Goal: Feedback & Contribution: Contribute content

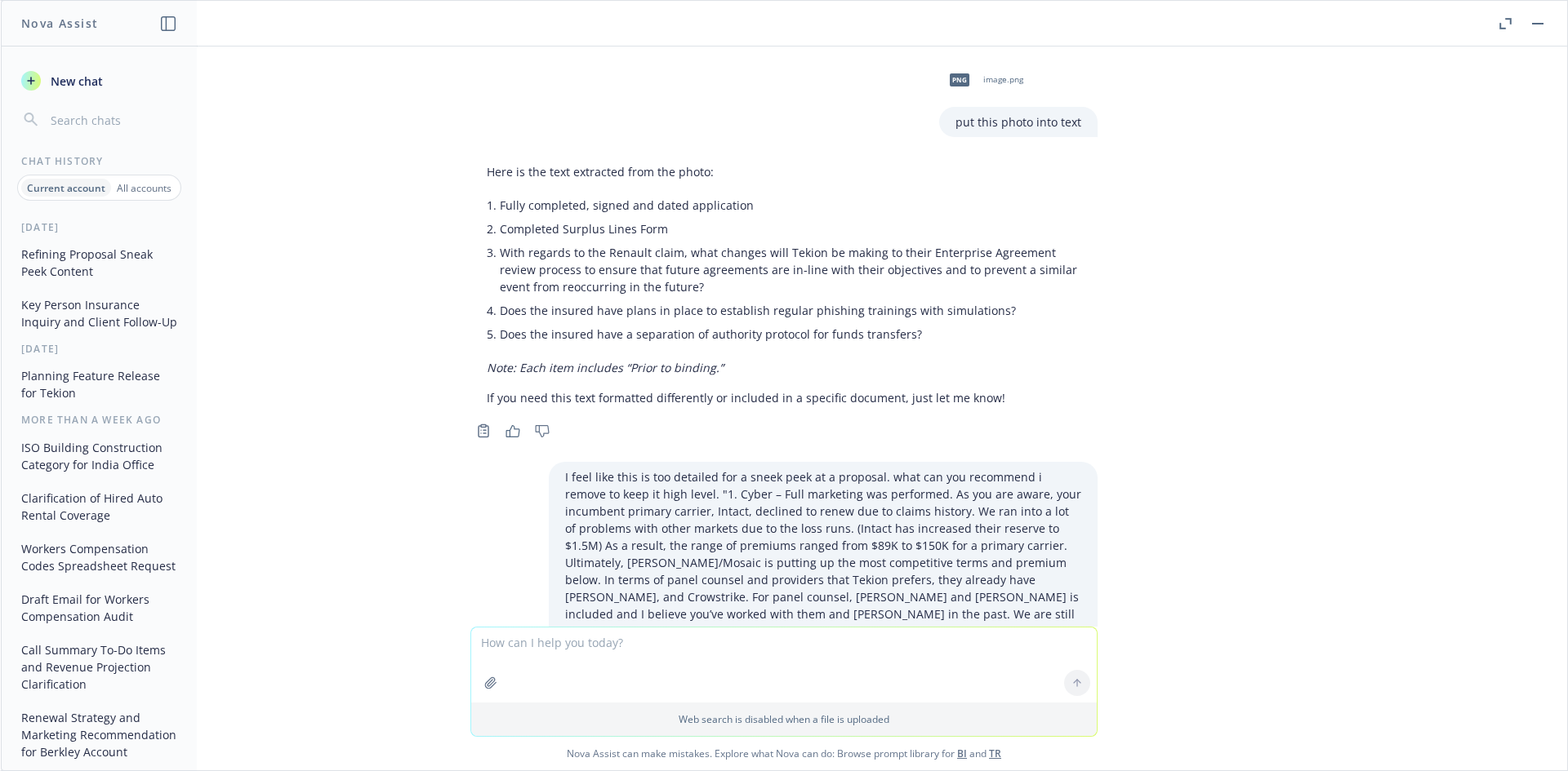
scroll to position [10674, 0]
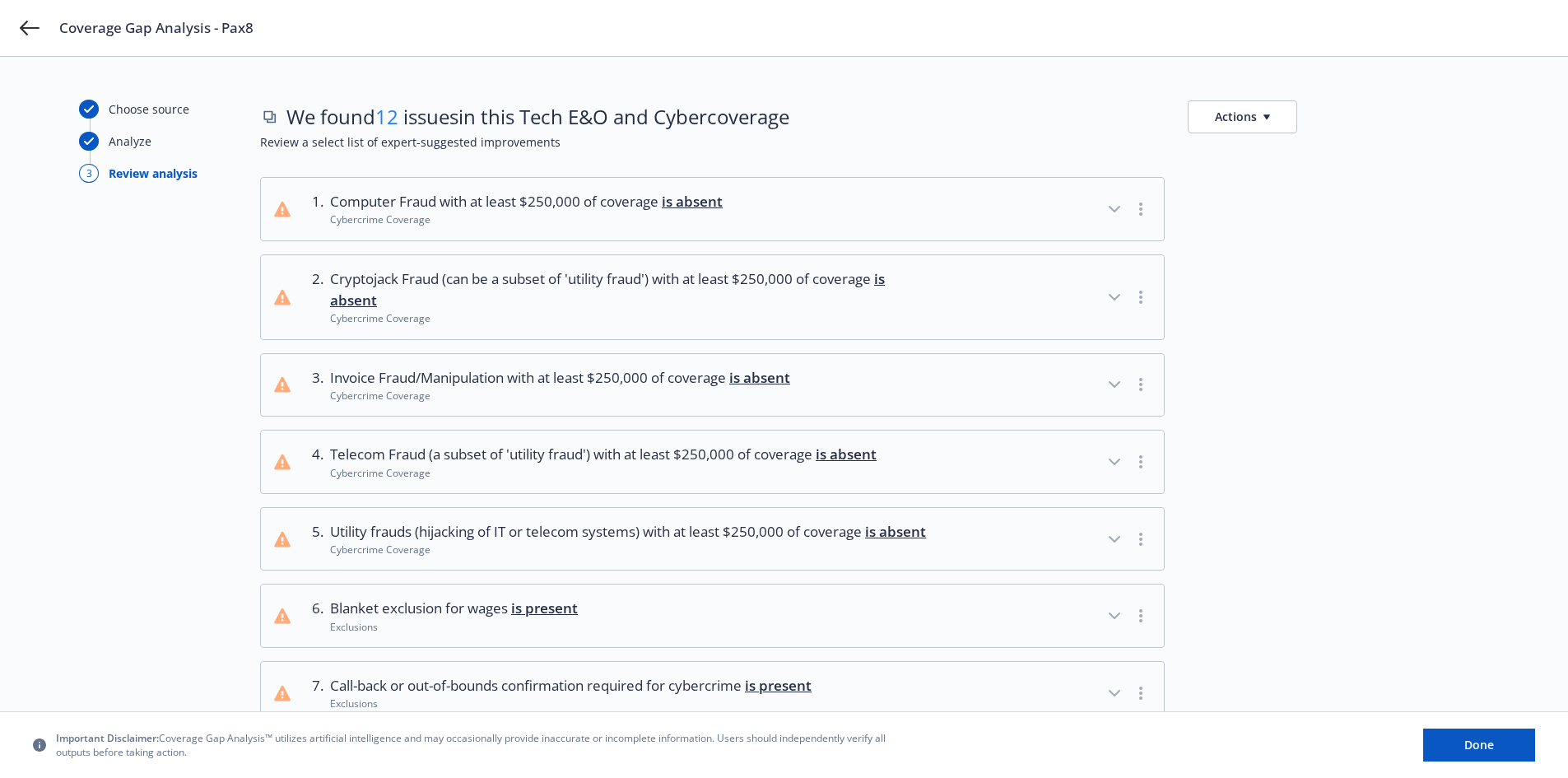
scroll to position [229, 0]
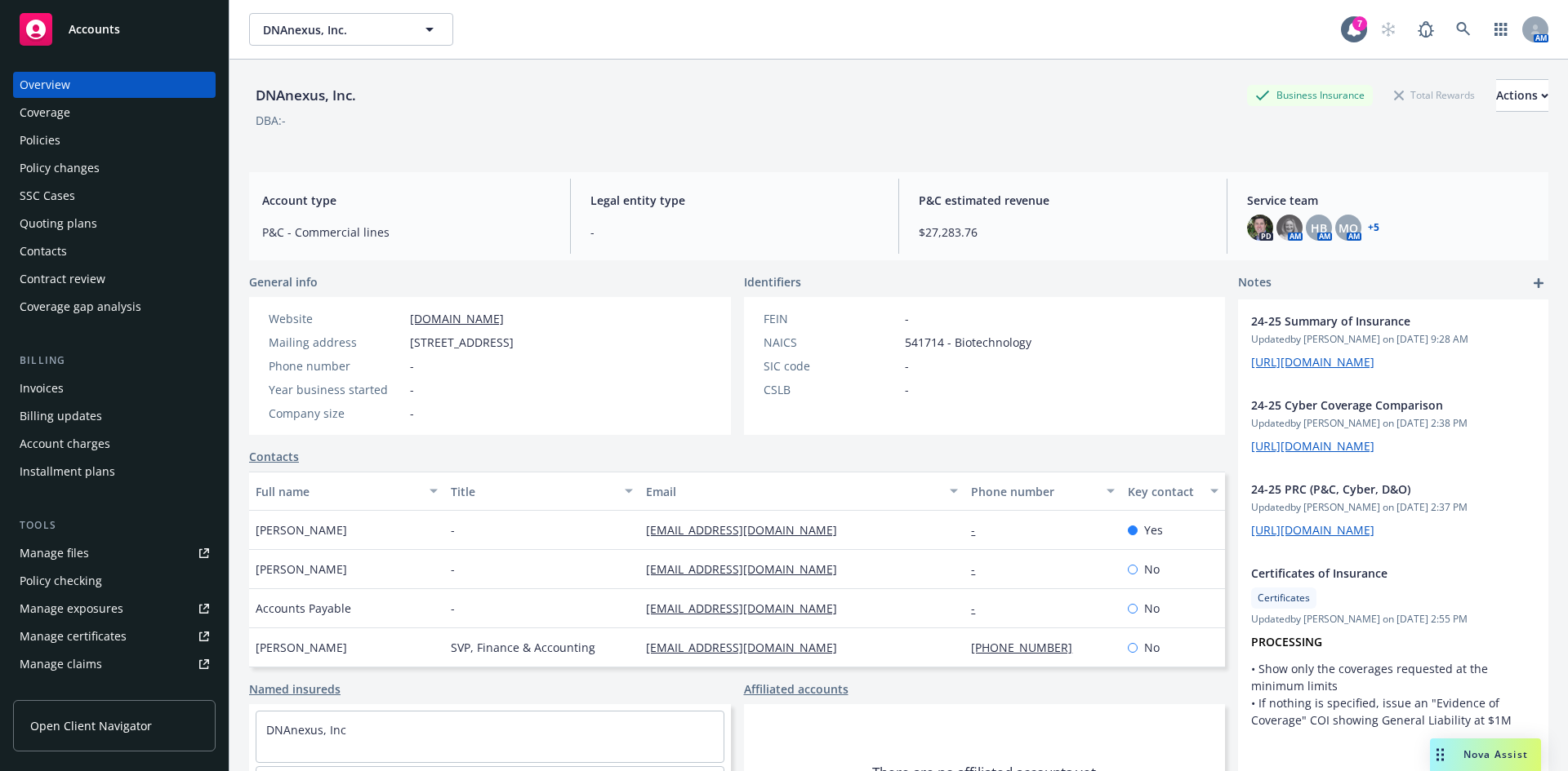
click at [1533, 281] on icon "add" at bounding box center [1538, 284] width 10 height 10
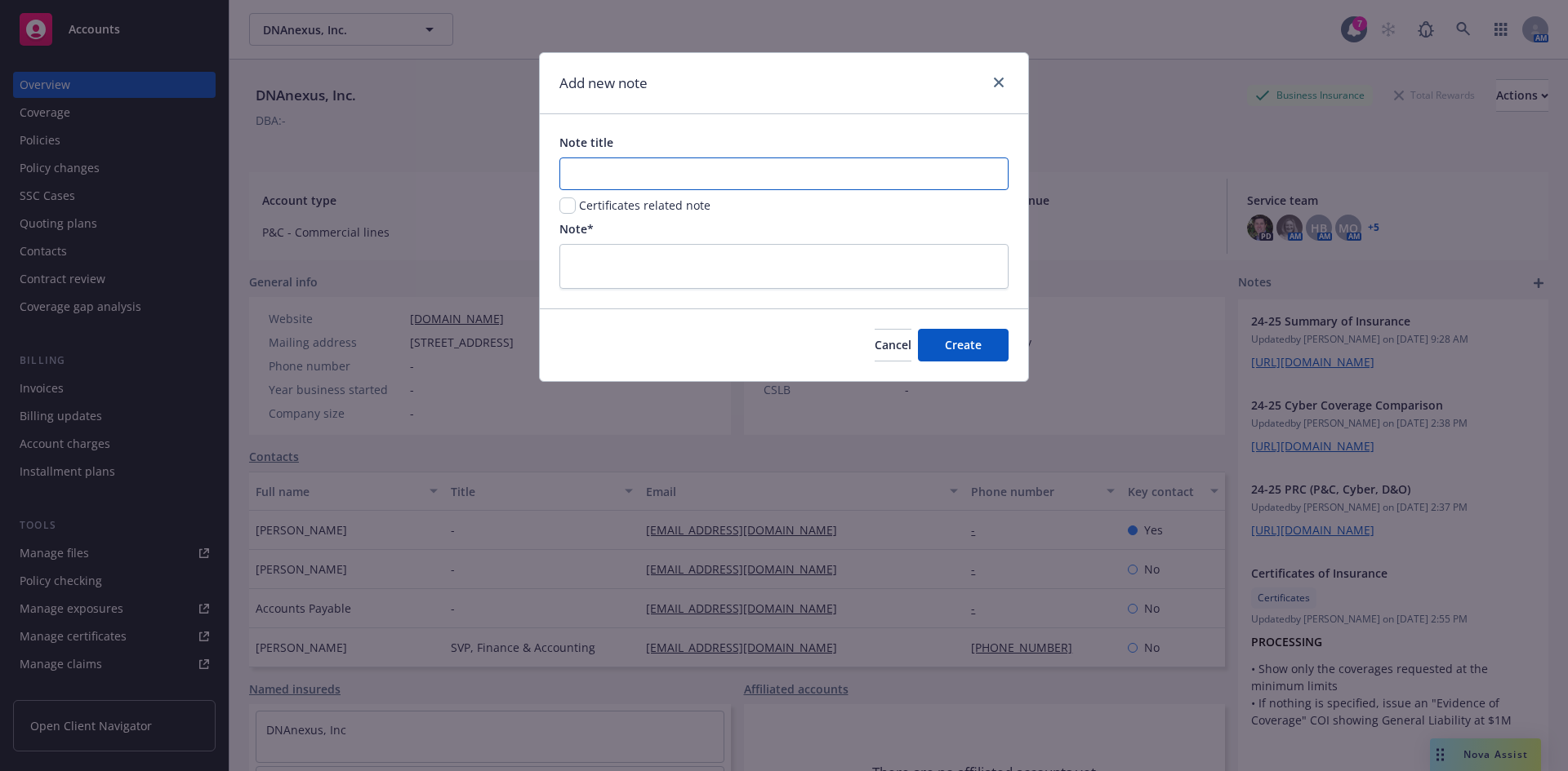
click at [648, 176] on input "Note title" at bounding box center [784, 174] width 449 height 33
type input "P"
type input "25-26 P&C & Cyber PRC"
click at [631, 263] on textarea at bounding box center [784, 266] width 449 height 45
paste textarea "[URL][DOMAIN_NAME]"
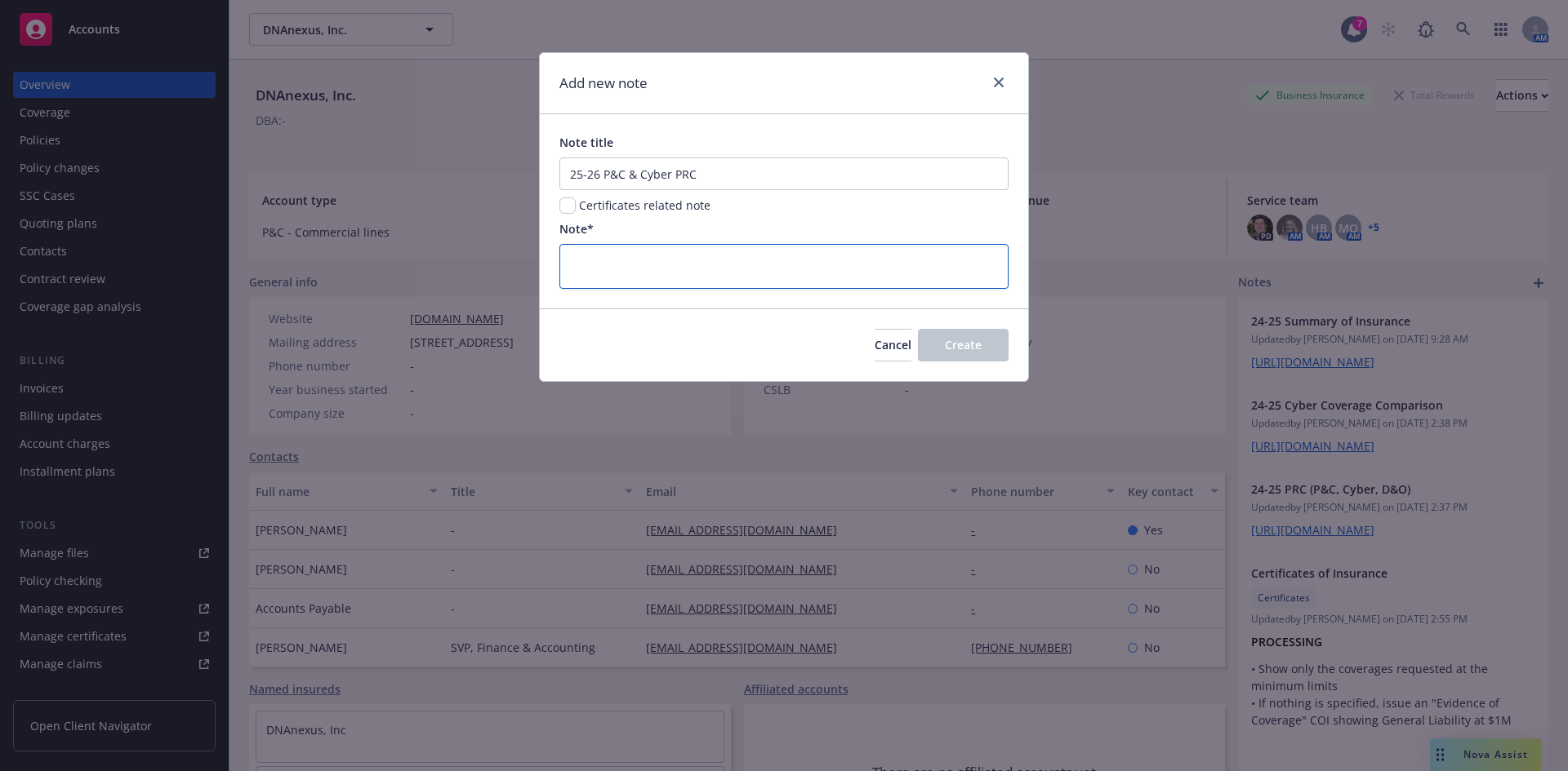
type textarea "[URL][DOMAIN_NAME]"
type textarea "x"
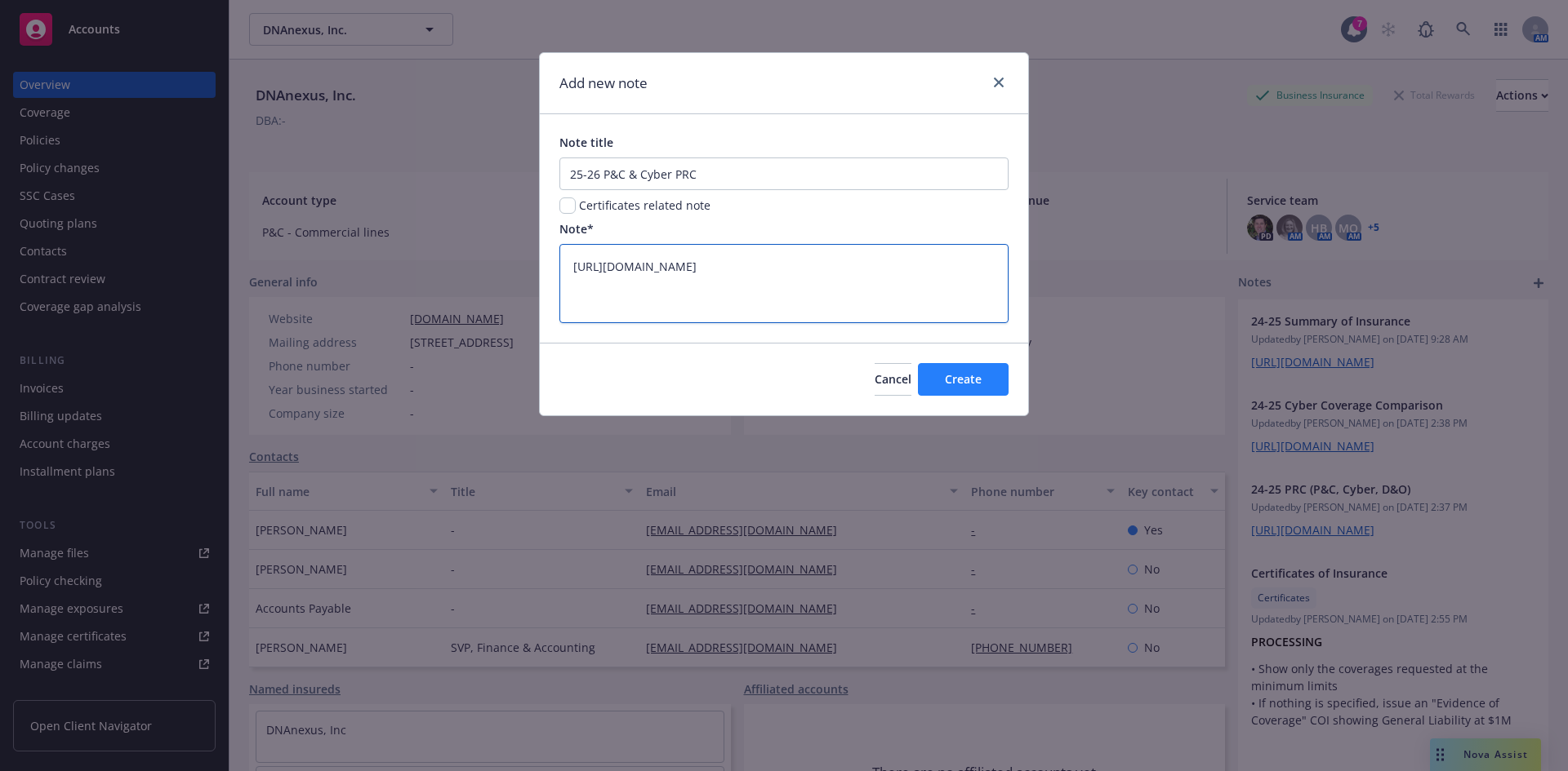
type textarea "[URL][DOMAIN_NAME]"
click at [966, 375] on span "Create" at bounding box center [963, 379] width 36 height 15
type textarea "x"
